Goal: Find specific page/section: Find specific page/section

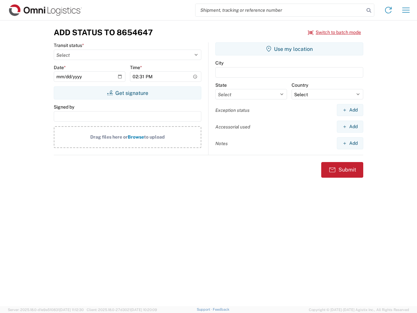
click at [280, 10] on input "search" at bounding box center [280, 10] width 169 height 12
click at [369, 10] on icon at bounding box center [368, 10] width 9 height 9
click at [388, 10] on icon at bounding box center [388, 10] width 10 height 10
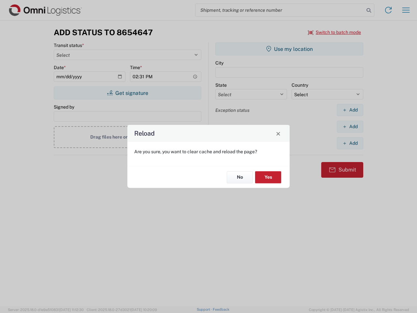
click at [335, 32] on div "Reload Are you sure, you want to clear cache and reload the page? No Yes" at bounding box center [208, 156] width 417 height 313
click at [127, 93] on div "Reload Are you sure, you want to clear cache and reload the page? No Yes" at bounding box center [208, 156] width 417 height 313
click at [289, 49] on div "Reload Are you sure, you want to clear cache and reload the page? No Yes" at bounding box center [208, 156] width 417 height 313
click at [350, 110] on div "Reload Are you sure, you want to clear cache and reload the page? No Yes" at bounding box center [208, 156] width 417 height 313
click at [350, 126] on div "Reload Are you sure, you want to clear cache and reload the page? No Yes" at bounding box center [208, 156] width 417 height 313
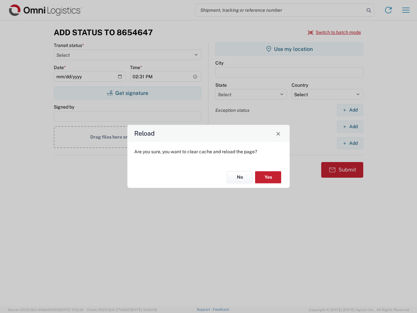
click at [350, 143] on div "Reload Are you sure, you want to clear cache and reload the page? No Yes" at bounding box center [208, 156] width 417 height 313
